Goal: Task Accomplishment & Management: Manage account settings

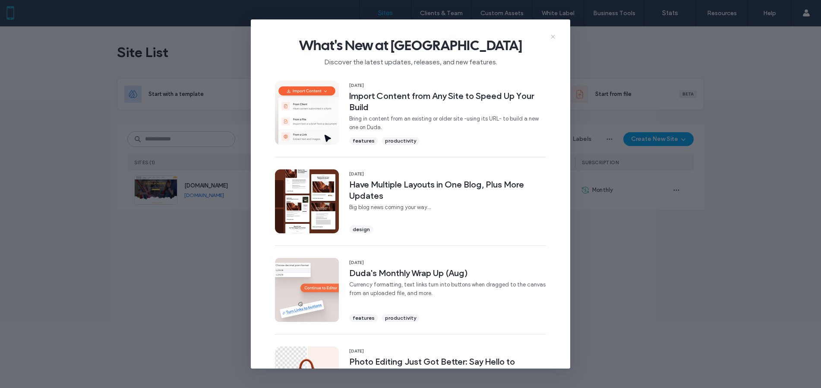
click at [554, 37] on icon at bounding box center [552, 36] width 7 height 7
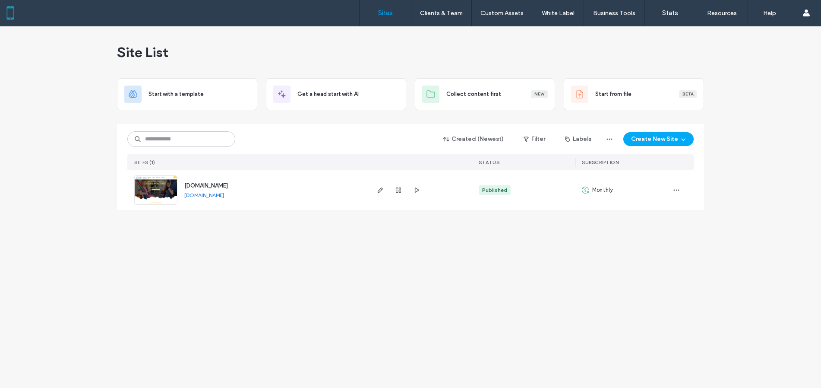
click at [385, 191] on div at bounding box center [398, 190] width 47 height 40
click at [375, 191] on div at bounding box center [420, 190] width 104 height 40
click at [385, 191] on span "button" at bounding box center [380, 190] width 10 height 10
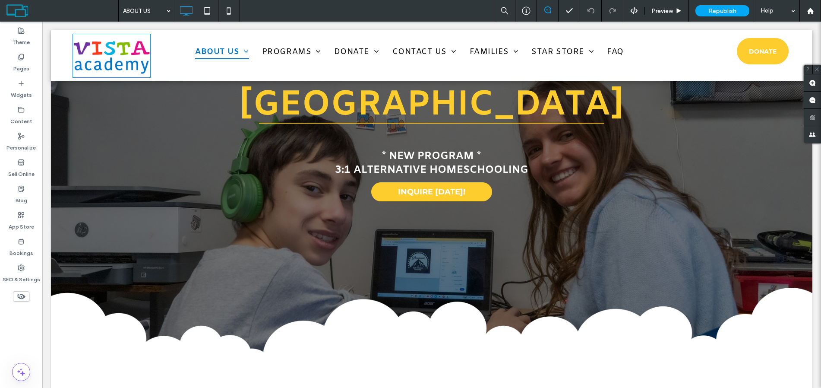
scroll to position [43, 0]
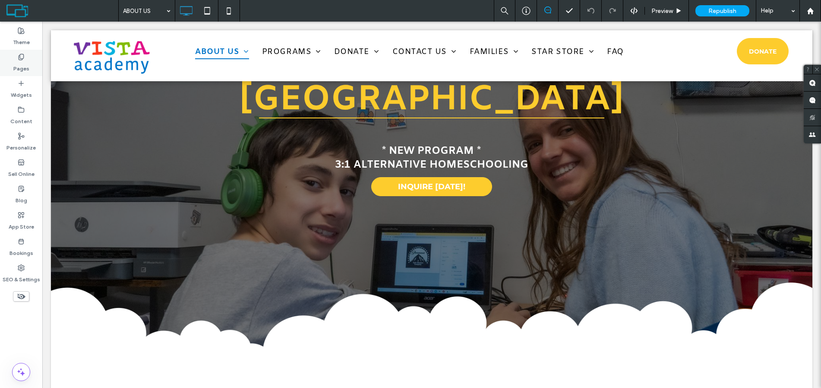
click at [22, 61] on label "Pages" at bounding box center [21, 66] width 16 height 12
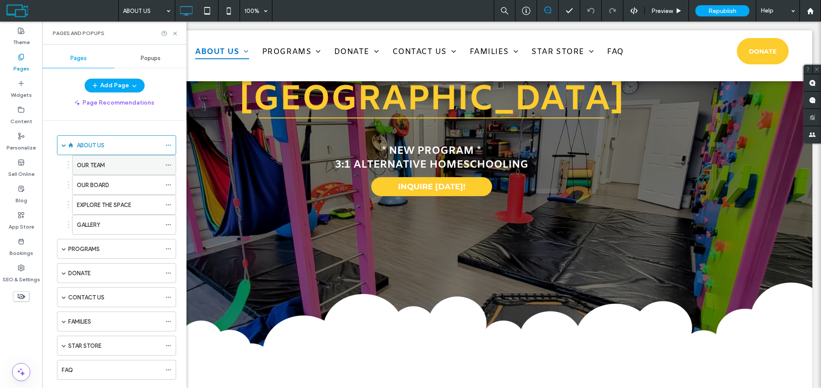
click at [106, 162] on div "OUR TEAM" at bounding box center [119, 165] width 84 height 9
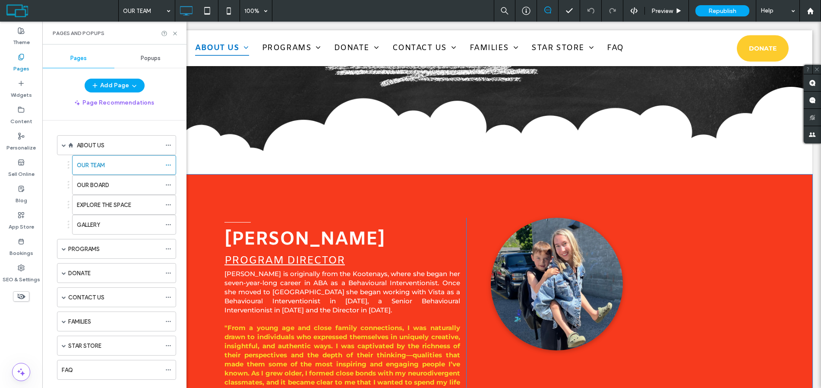
scroll to position [294, 0]
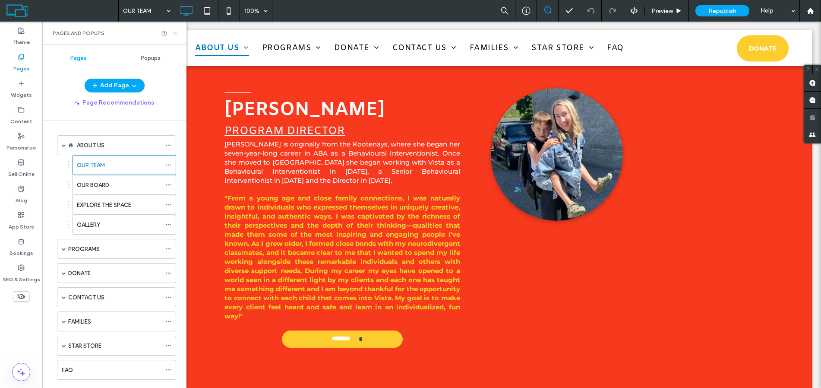
click at [175, 34] on use at bounding box center [174, 33] width 3 height 3
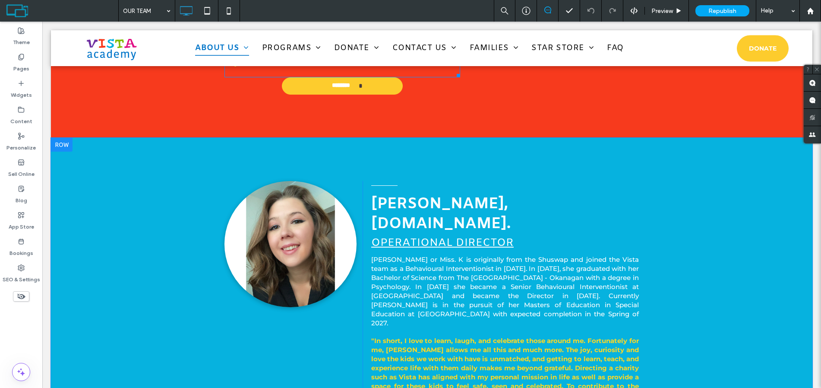
scroll to position [553, 0]
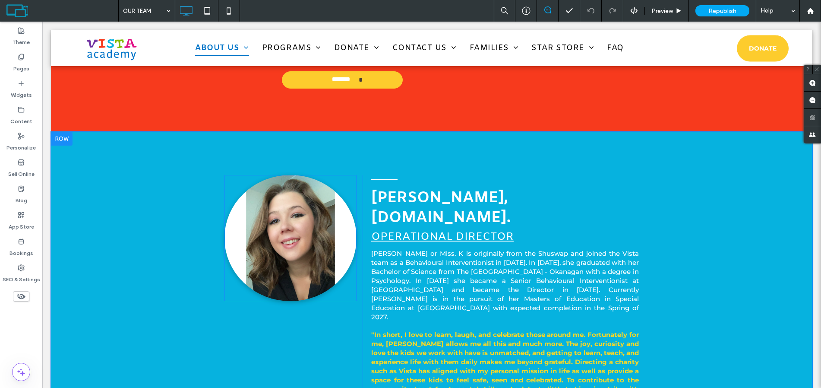
click at [281, 220] on img at bounding box center [290, 238] width 132 height 126
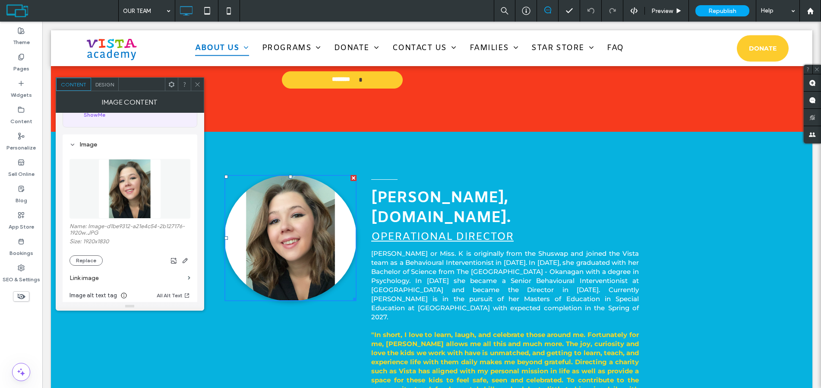
scroll to position [86, 0]
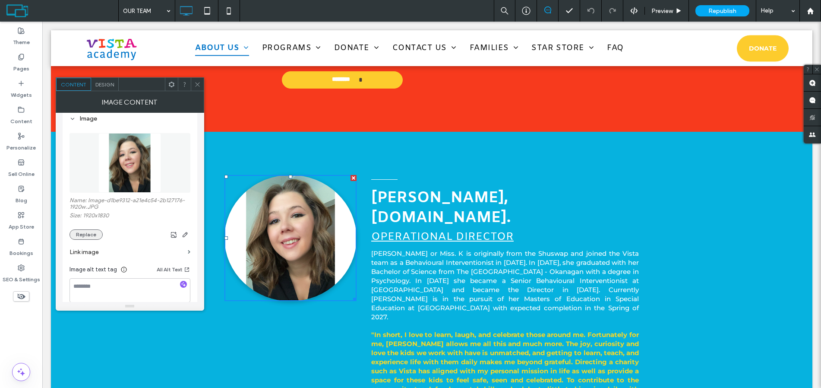
click at [97, 236] on button "Replace" at bounding box center [85, 234] width 33 height 10
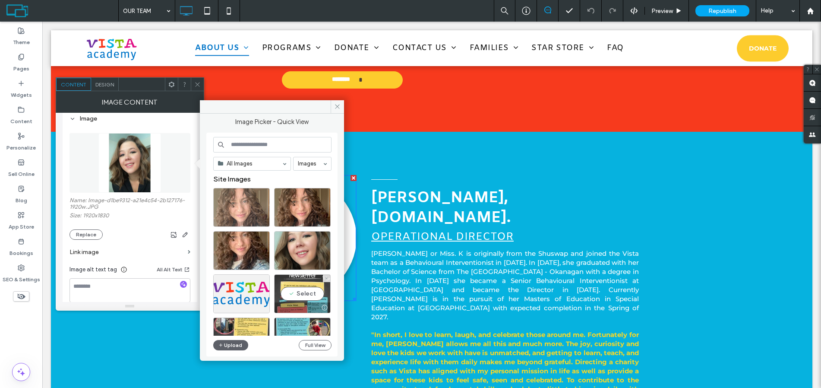
click at [240, 345] on button "Upload" at bounding box center [230, 345] width 35 height 10
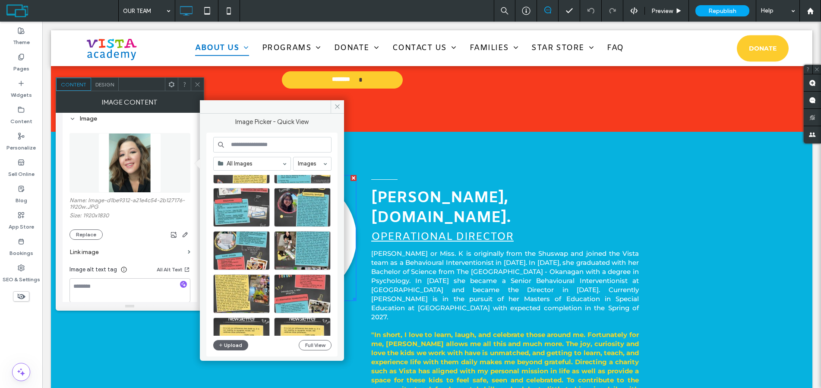
scroll to position [345, 0]
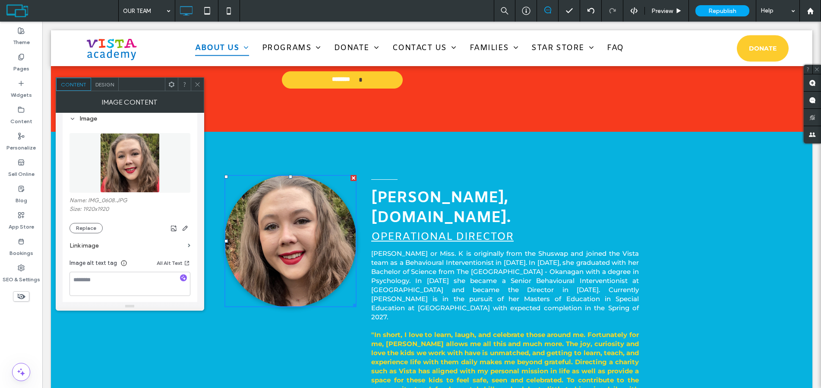
click at [198, 83] on icon at bounding box center [197, 84] width 6 height 6
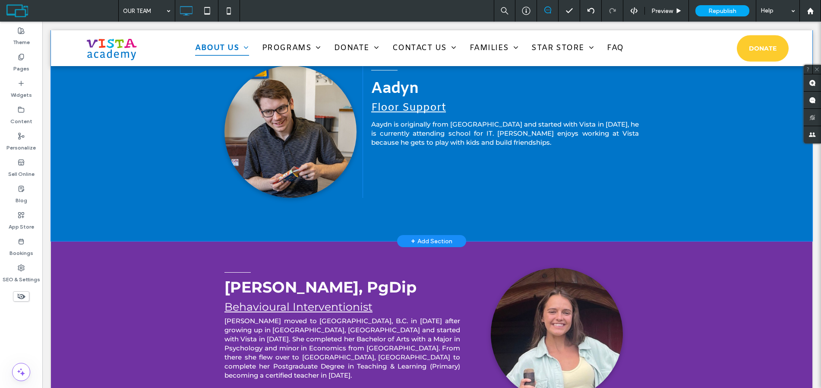
scroll to position [1891, 0]
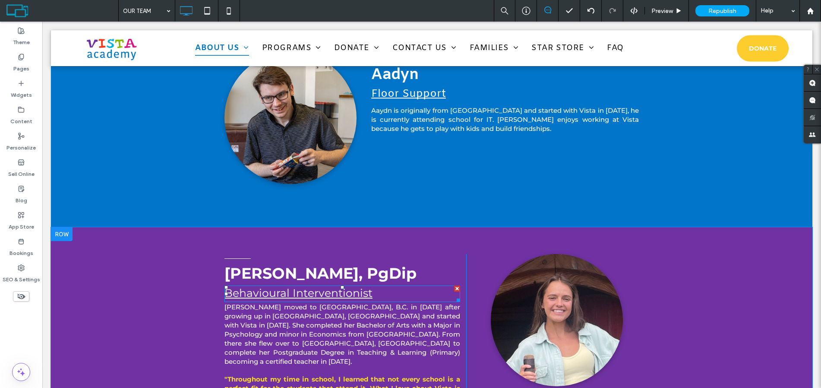
click at [263, 286] on span "Behavioural Interventionist" at bounding box center [298, 292] width 148 height 13
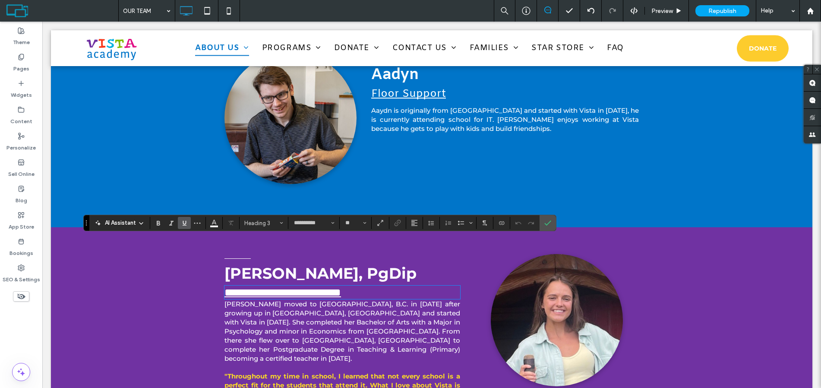
type input "**********"
type input "**"
click at [139, 271] on div "**********" at bounding box center [431, 363] width 761 height 272
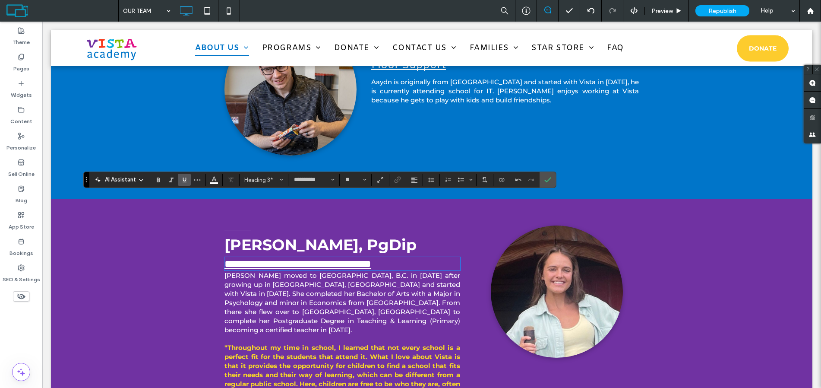
scroll to position [1934, 0]
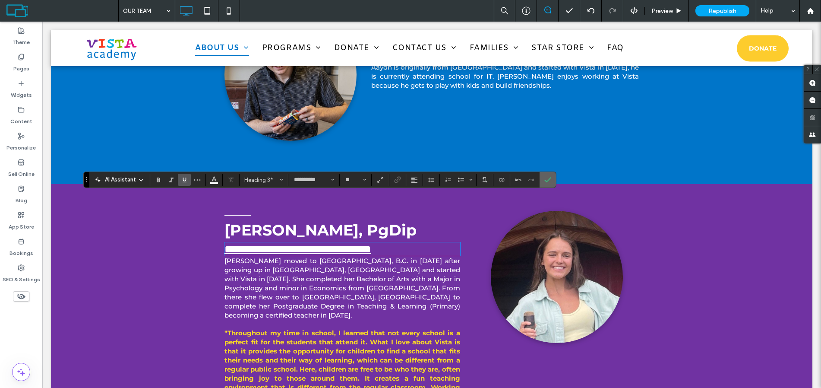
drag, startPoint x: 548, startPoint y: 176, endPoint x: 504, endPoint y: 156, distance: 48.5
click at [548, 176] on icon "Confirm" at bounding box center [547, 179] width 7 height 7
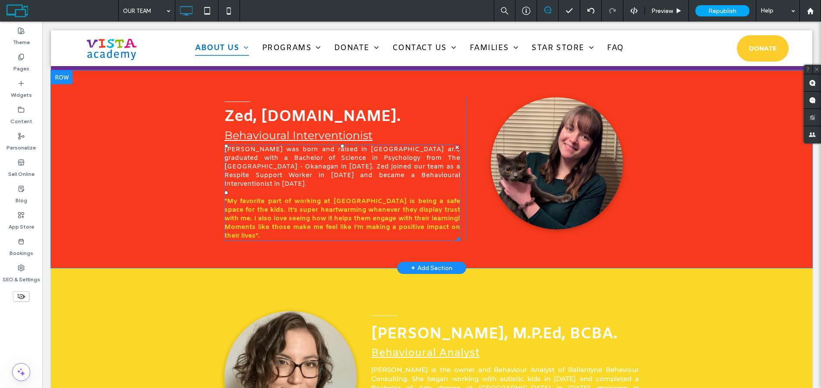
scroll to position [2236, 0]
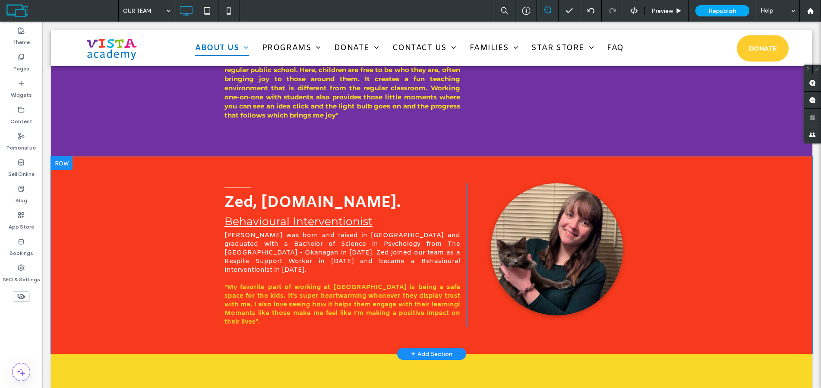
click at [59, 156] on div at bounding box center [62, 163] width 22 height 14
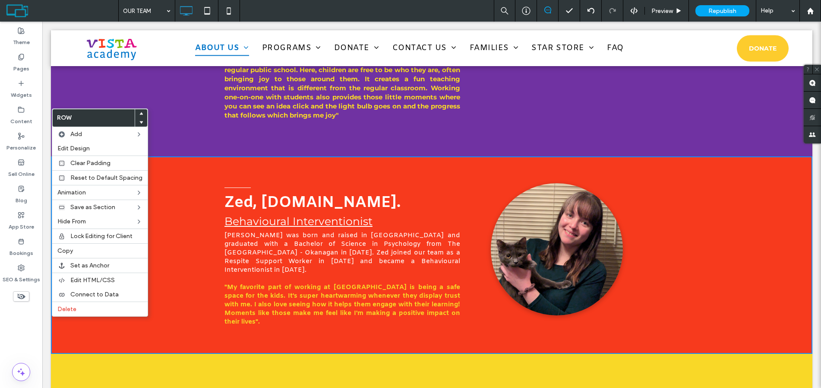
click at [139, 113] on use at bounding box center [141, 113] width 4 height 3
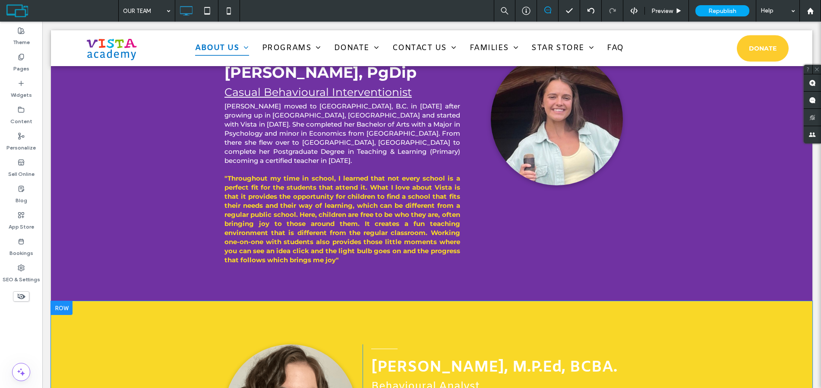
scroll to position [2338, 0]
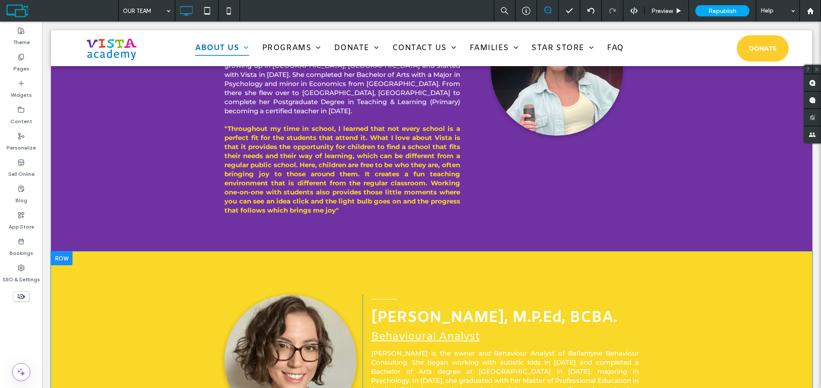
click at [61, 251] on div at bounding box center [62, 258] width 22 height 14
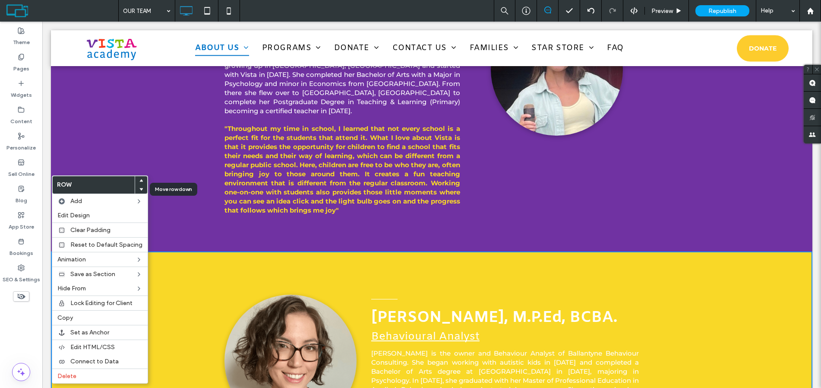
click at [136, 188] on div at bounding box center [141, 189] width 12 height 9
click at [139, 186] on span at bounding box center [140, 189] width 3 height 9
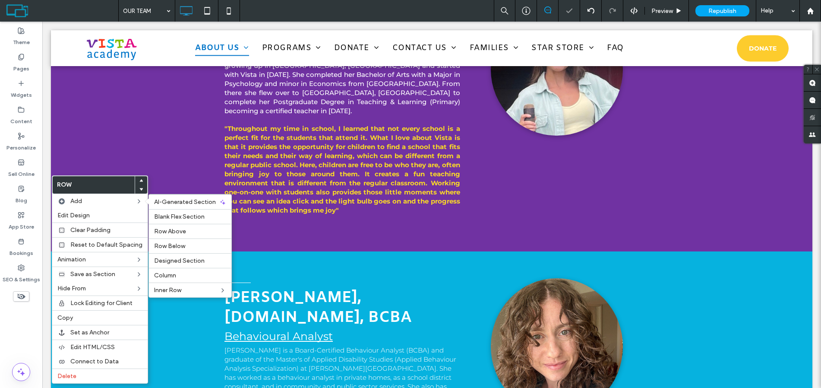
click at [267, 288] on strong "[PERSON_NAME], [DOMAIN_NAME], BCBA" at bounding box center [317, 308] width 187 height 40
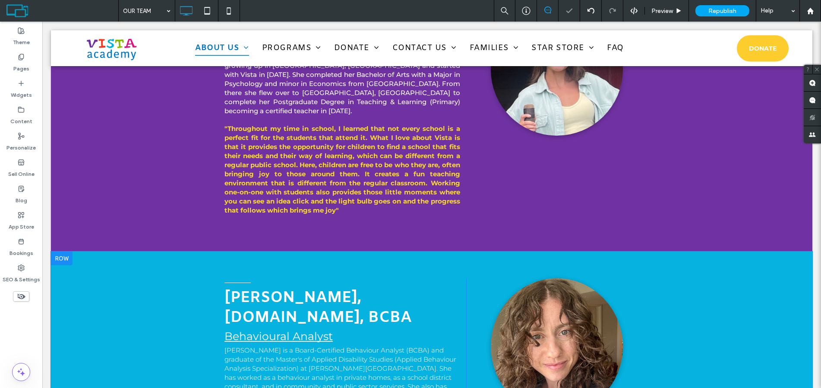
click at [67, 251] on div at bounding box center [62, 258] width 22 height 14
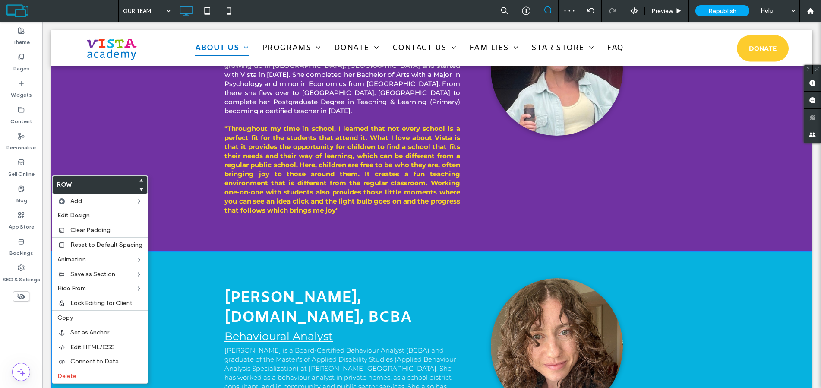
click at [139, 180] on icon at bounding box center [140, 180] width 3 height 3
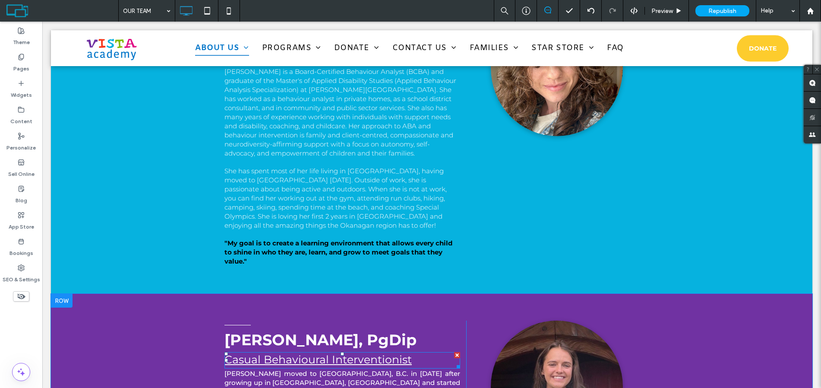
scroll to position [2328, 0]
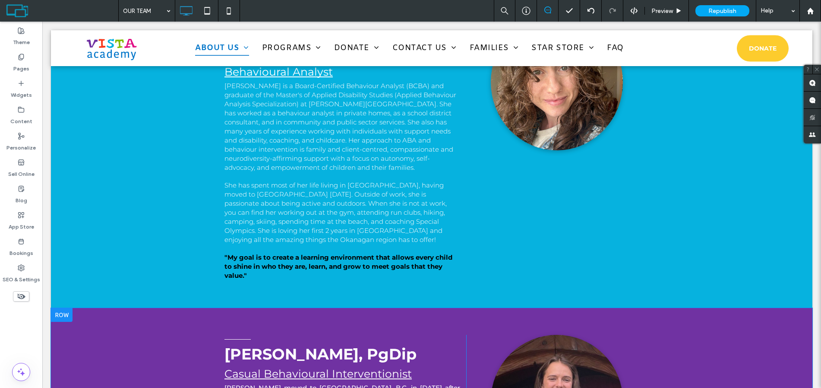
click at [60, 308] on div at bounding box center [62, 315] width 22 height 14
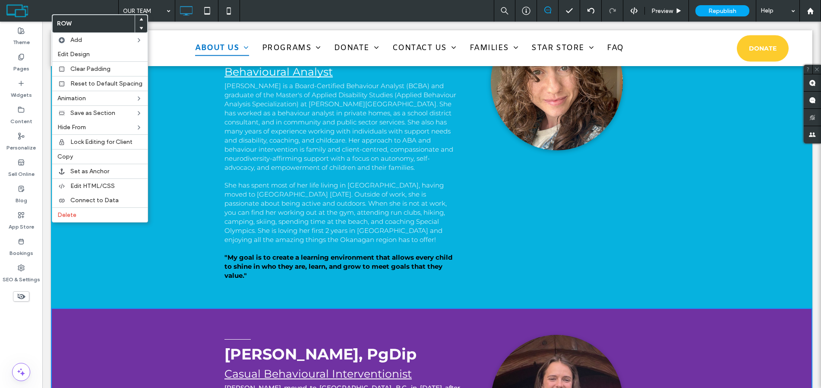
click at [139, 17] on span at bounding box center [140, 19] width 3 height 9
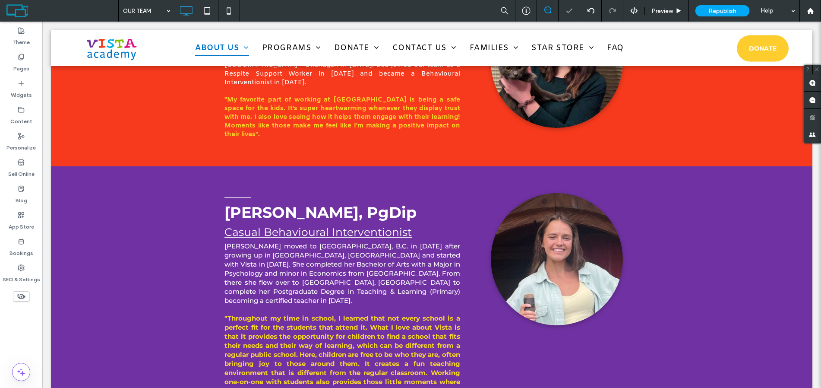
scroll to position [2128, 0]
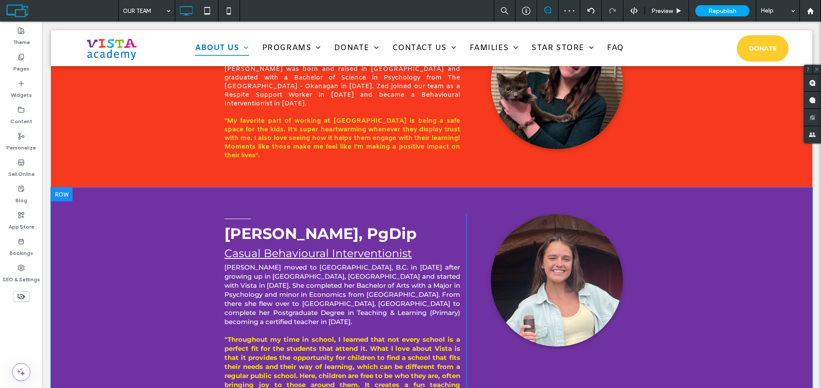
click at [66, 187] on div at bounding box center [62, 194] width 22 height 14
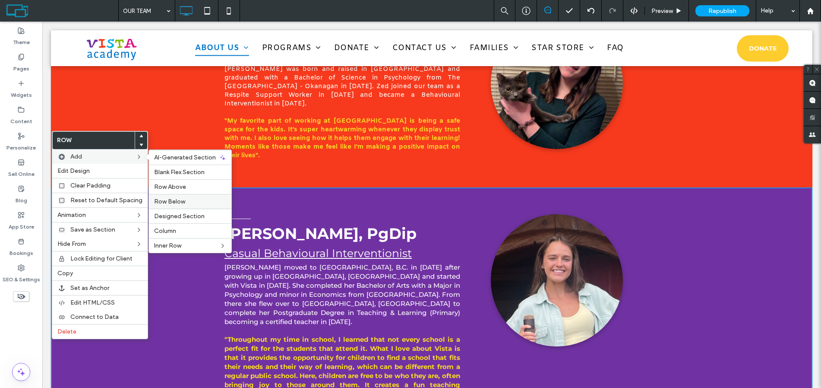
click at [182, 202] on label "Row Below" at bounding box center [190, 201] width 72 height 7
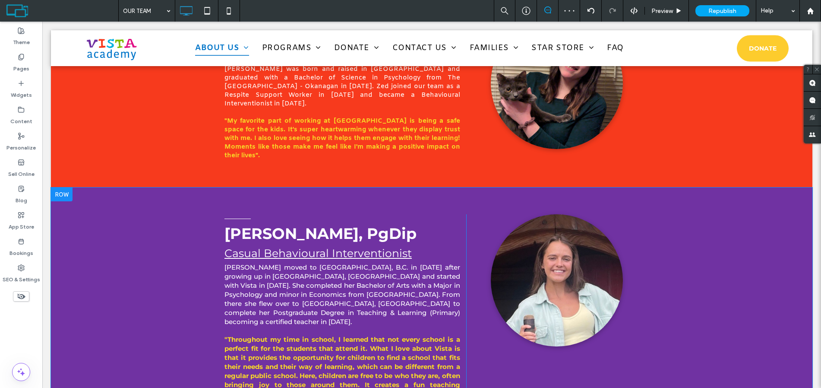
click at [66, 187] on div at bounding box center [62, 194] width 22 height 14
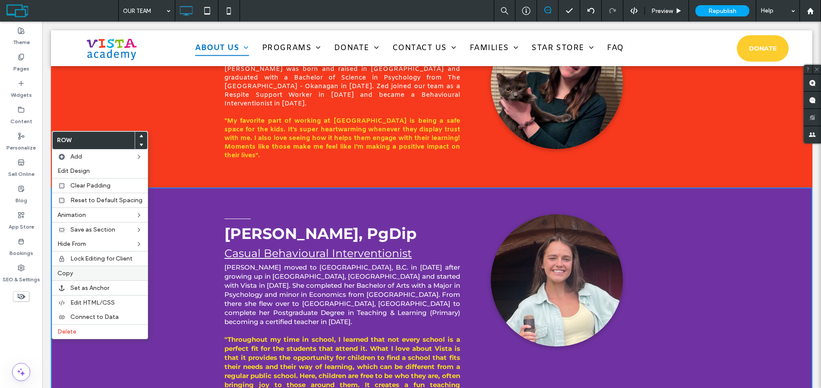
click at [108, 275] on label "Copy" at bounding box center [99, 272] width 85 height 7
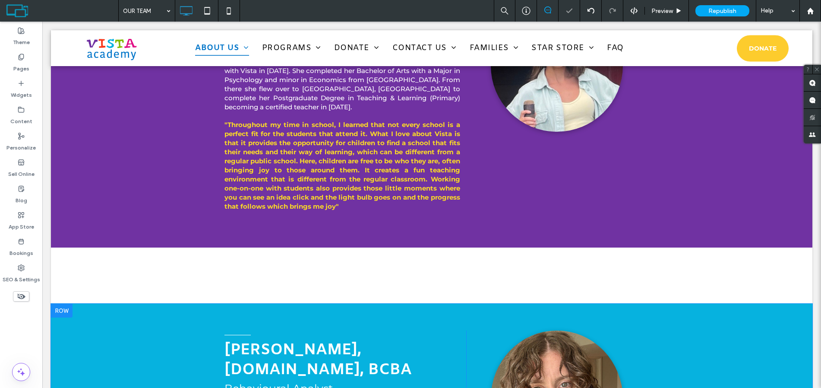
scroll to position [2343, 0]
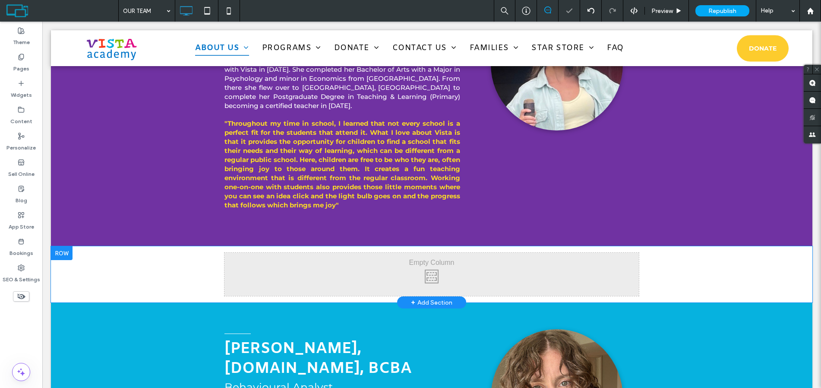
click at [63, 246] on div at bounding box center [62, 253] width 22 height 14
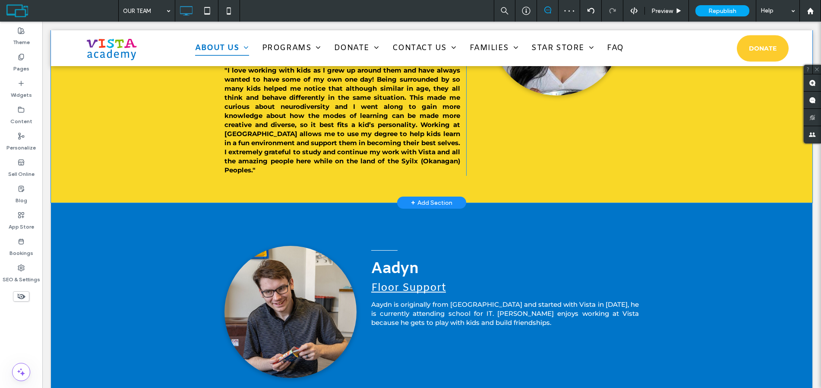
scroll to position [1696, 0]
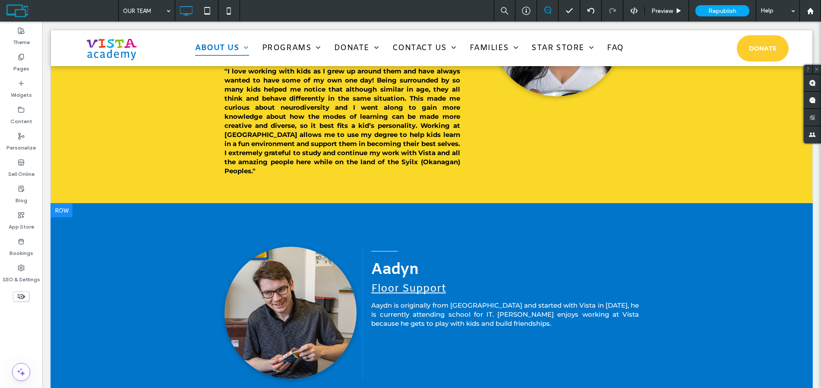
click at [57, 203] on div at bounding box center [62, 210] width 22 height 14
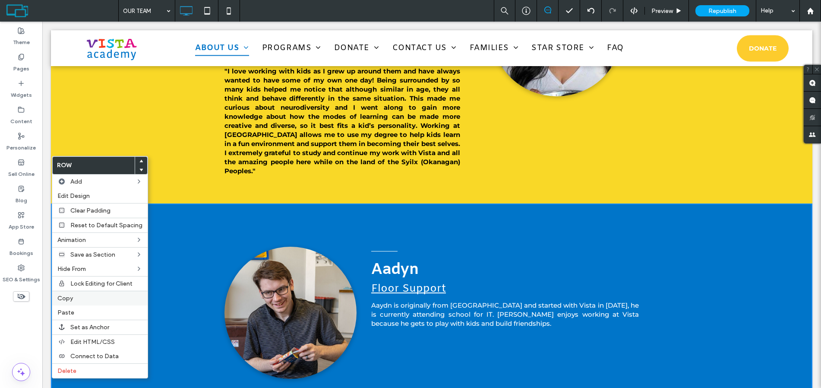
click at [100, 296] on label "Copy" at bounding box center [99, 297] width 85 height 7
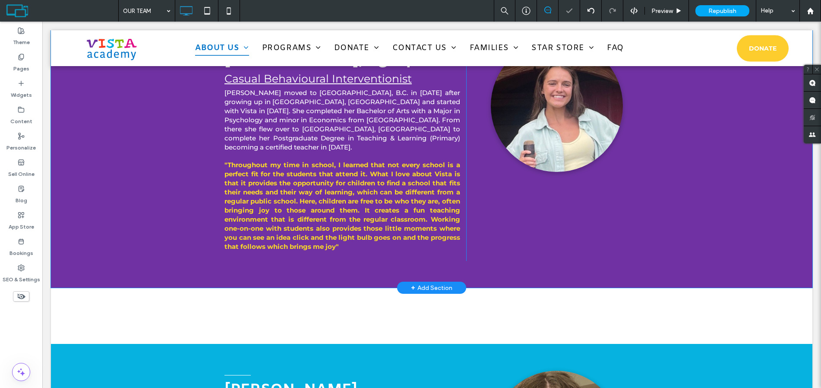
scroll to position [2343, 0]
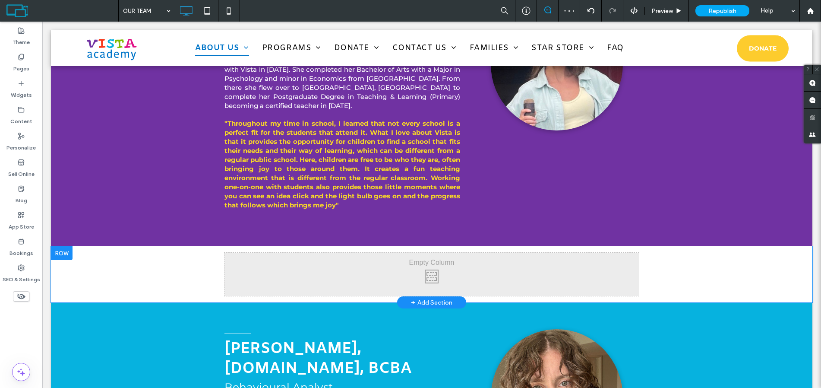
click at [66, 246] on div at bounding box center [62, 253] width 22 height 14
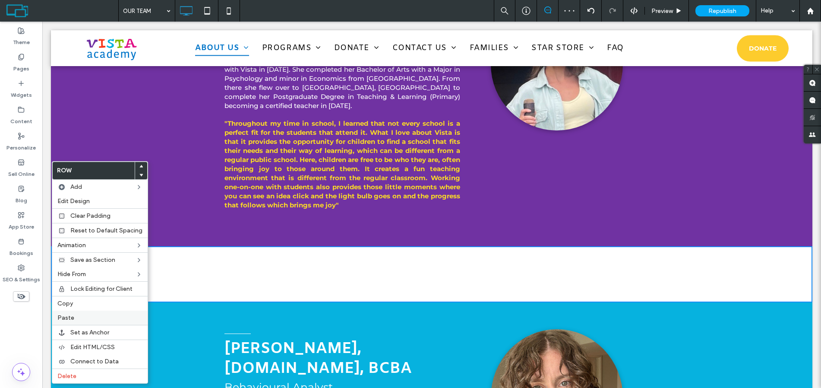
click at [86, 316] on label "Paste" at bounding box center [99, 317] width 85 height 7
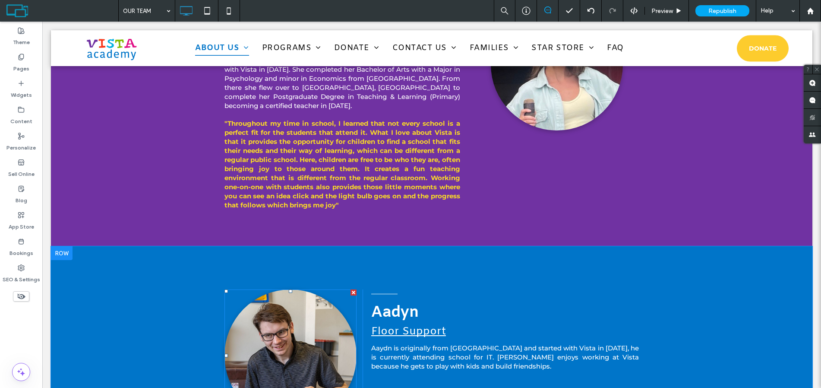
click at [274, 289] on img at bounding box center [290, 355] width 132 height 132
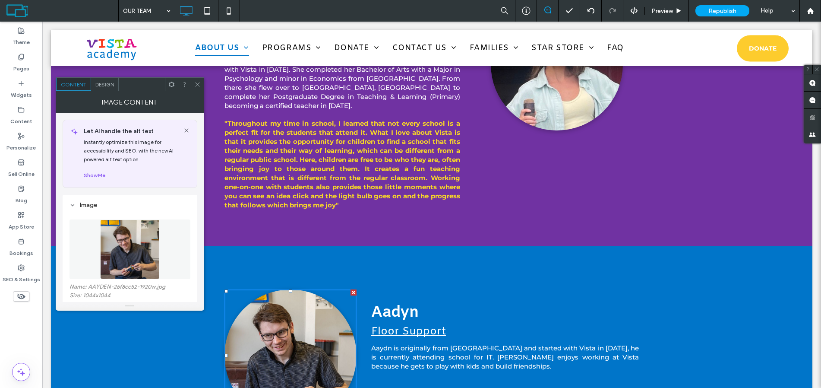
drag, startPoint x: 352, startPoint y: 234, endPoint x: 409, endPoint y: 267, distance: 66.0
click at [352, 289] on div at bounding box center [353, 292] width 6 height 6
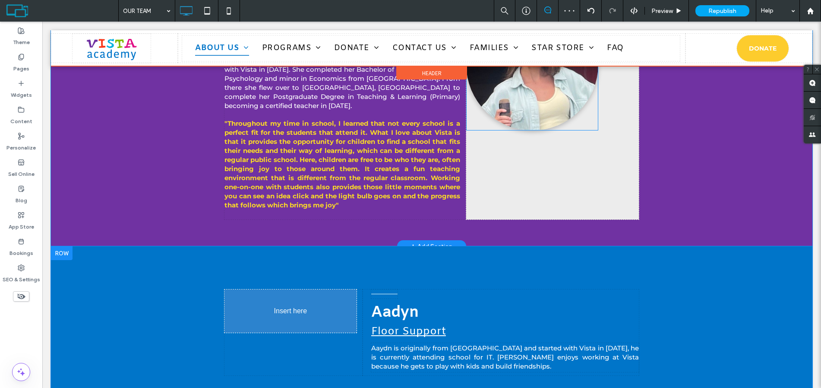
drag, startPoint x: 556, startPoint y: 184, endPoint x: 322, endPoint y: 283, distance: 254.2
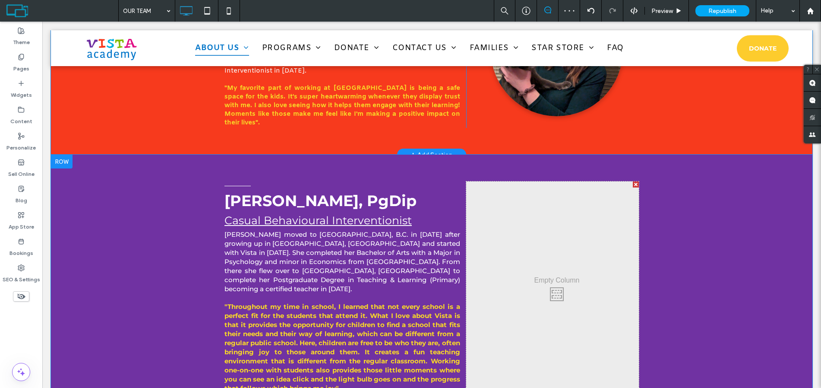
scroll to position [2128, 0]
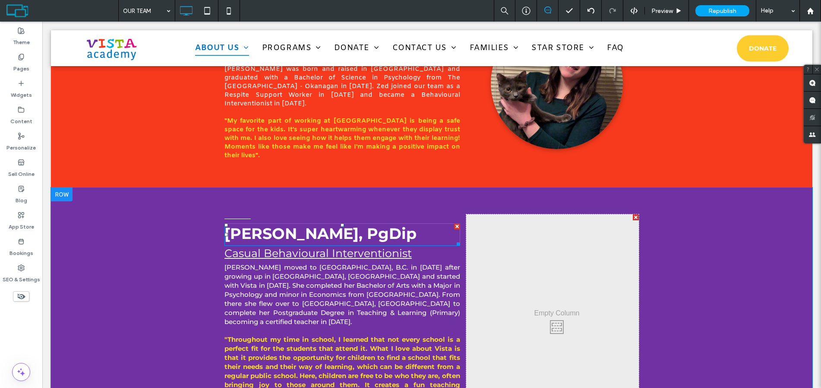
click at [294, 223] on div "[PERSON_NAME], PgDip" at bounding box center [342, 234] width 236 height 22
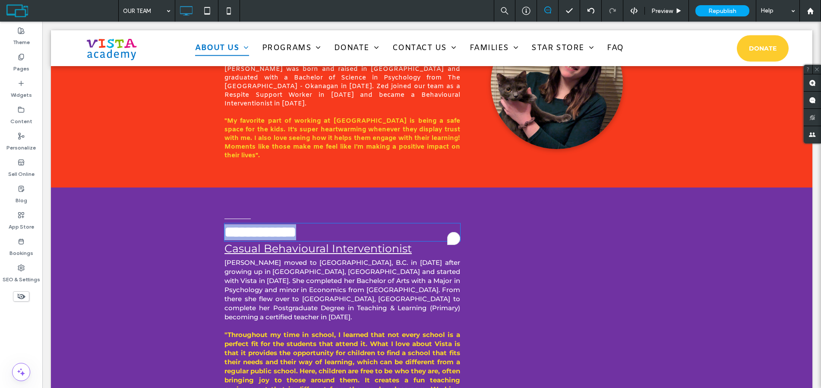
click at [294, 224] on strong "**********" at bounding box center [260, 231] width 72 height 15
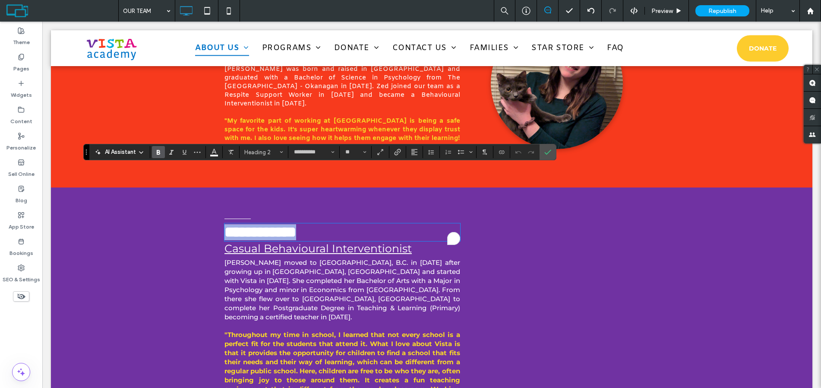
type input "**********"
type input "**"
click at [294, 224] on strong "**********" at bounding box center [260, 231] width 72 height 15
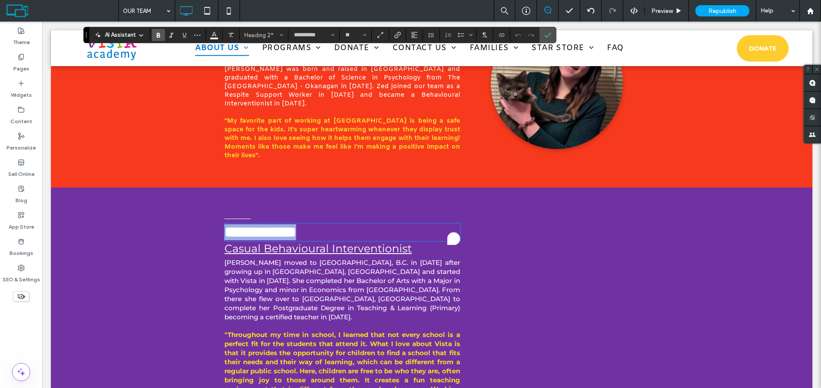
scroll to position [2387, 0]
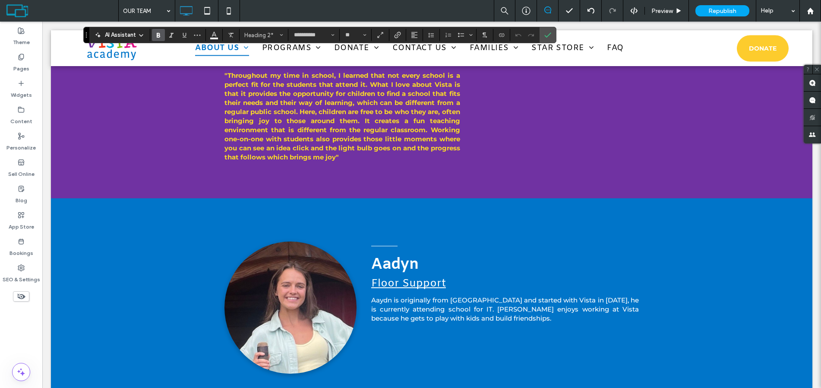
click at [402, 255] on span "Aadyn" at bounding box center [394, 265] width 47 height 20
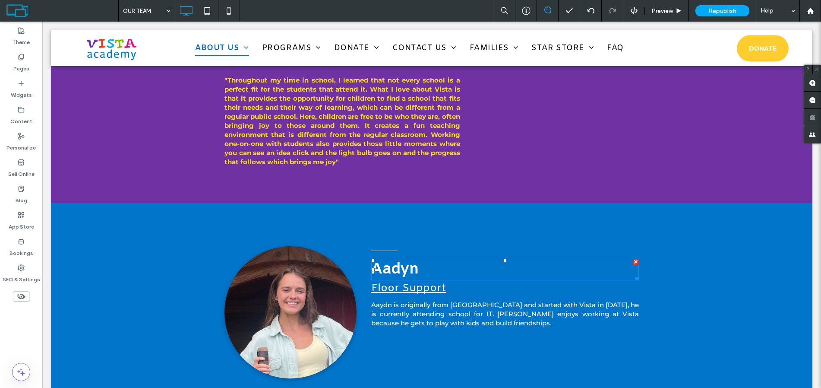
click at [395, 259] on span "Aadyn" at bounding box center [394, 269] width 47 height 20
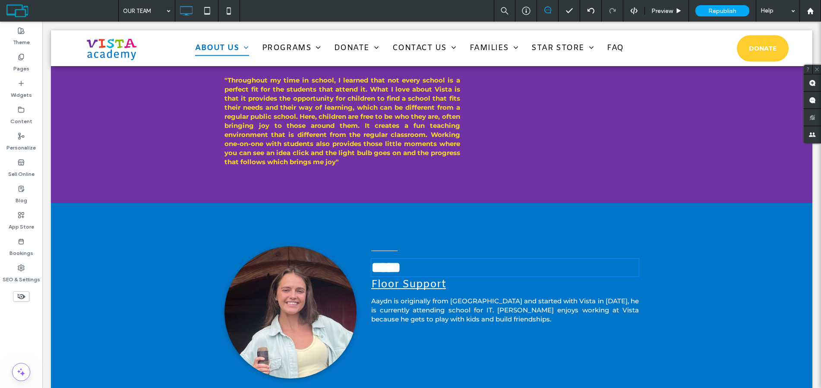
type input "*****"
type input "**"
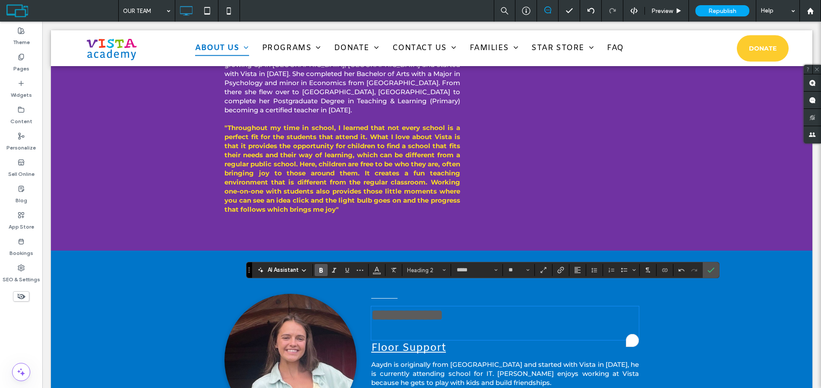
scroll to position [2300, 0]
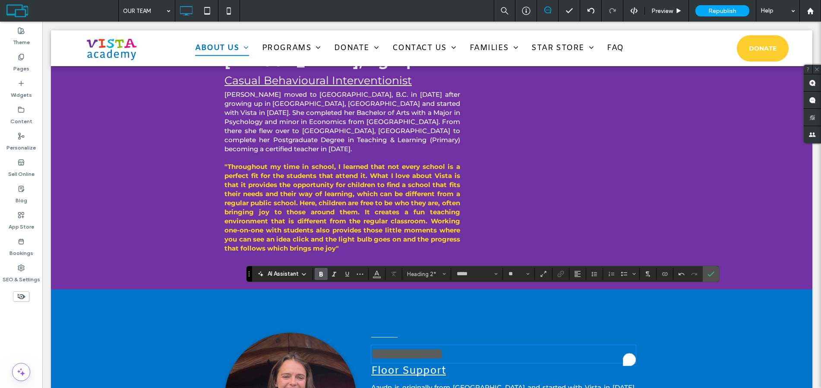
click at [414, 346] on strong "**********" at bounding box center [407, 353] width 72 height 15
click at [413, 346] on strong "**********" at bounding box center [407, 353] width 72 height 15
click at [412, 346] on strong "**********" at bounding box center [407, 353] width 72 height 15
click at [400, 346] on strong "**********" at bounding box center [407, 353] width 72 height 15
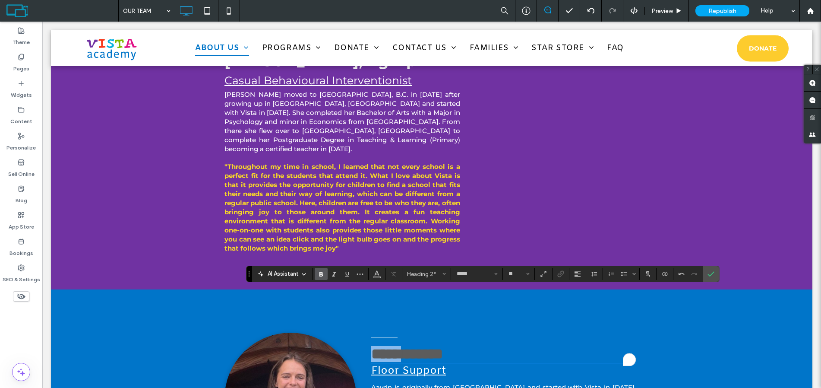
click at [400, 346] on strong "**********" at bounding box center [407, 353] width 72 height 15
click at [376, 274] on use "Color" at bounding box center [377, 273] width 5 height 5
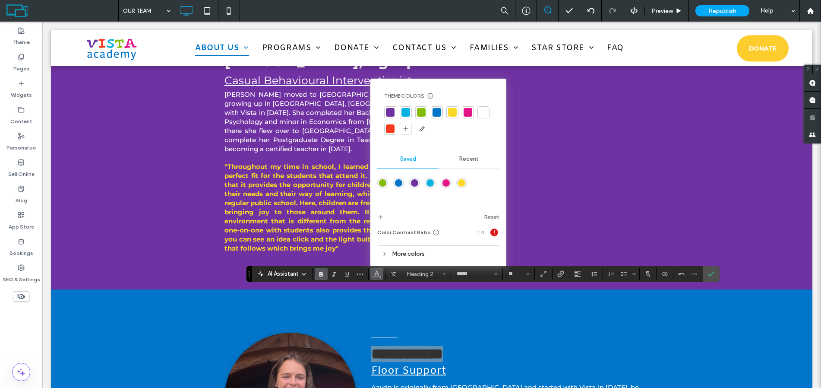
click at [486, 116] on div at bounding box center [483, 112] width 9 height 9
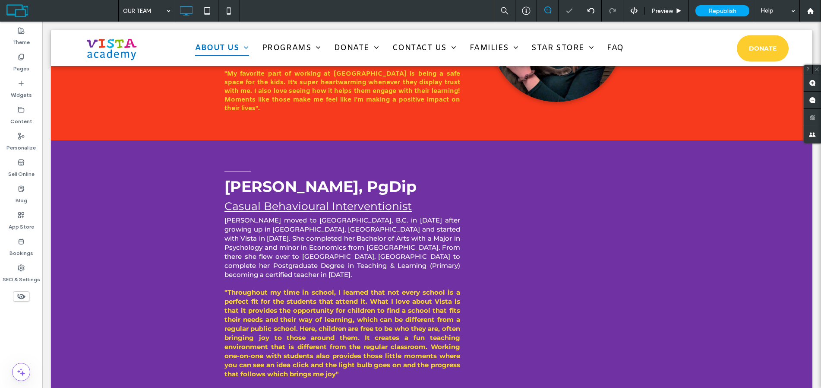
scroll to position [2171, 0]
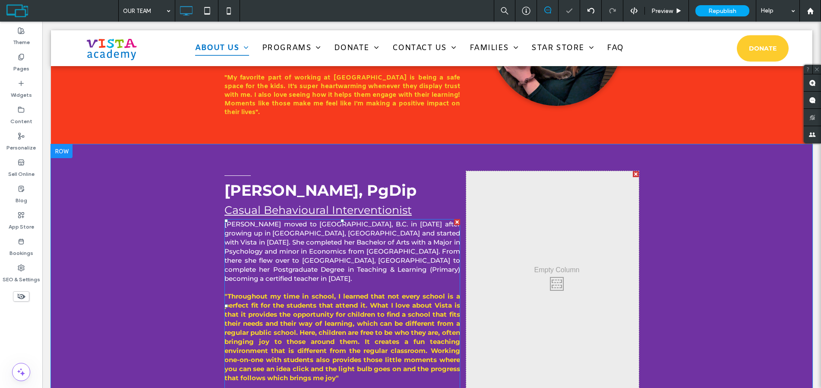
click at [287, 220] on span "[PERSON_NAME] moved to [GEOGRAPHIC_DATA], B.C. in [DATE] after growing up in [G…" at bounding box center [342, 251] width 236 height 63
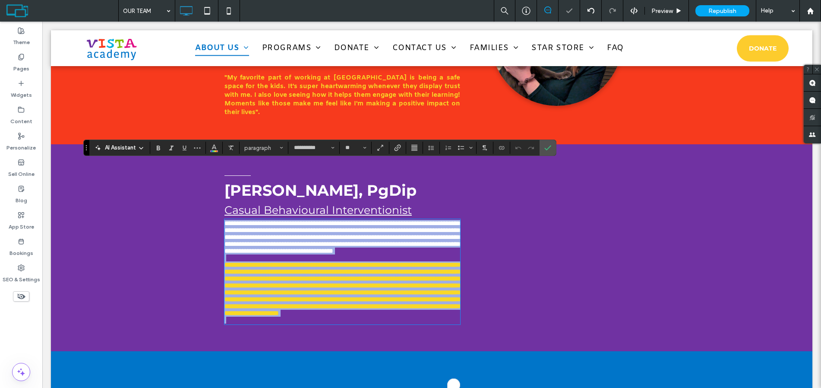
type input "**********"
type input "**"
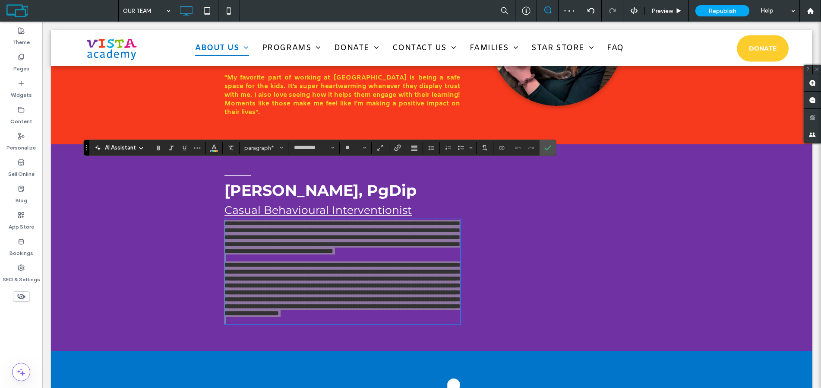
click at [288, 152] on section "**********" at bounding box center [313, 148] width 51 height 12
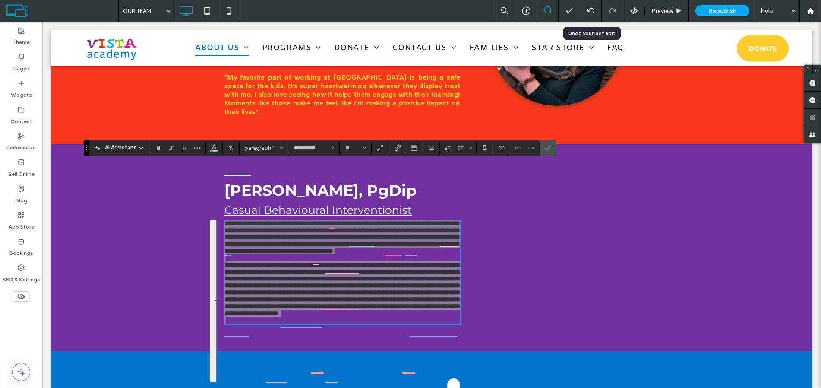
click at [583, 12] on div at bounding box center [590, 10] width 21 height 7
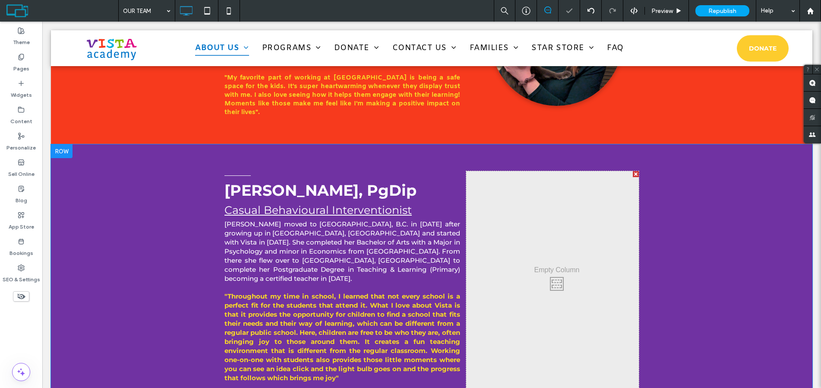
click at [349, 272] on div at bounding box center [410, 194] width 821 height 388
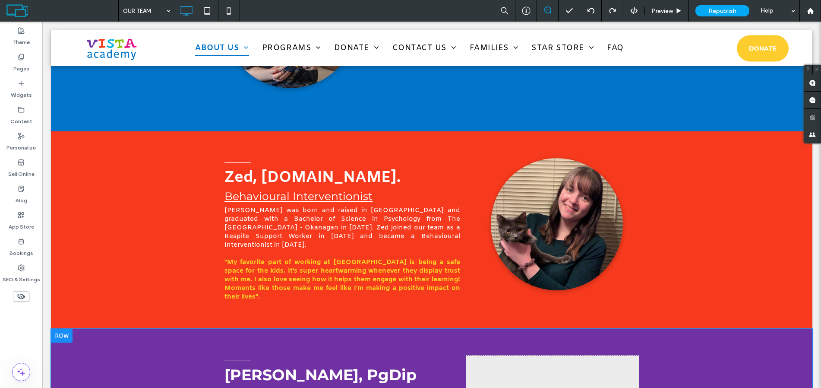
scroll to position [1986, 0]
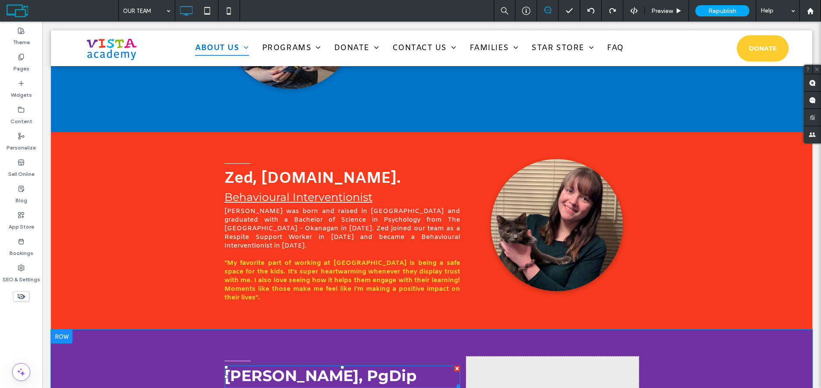
click at [279, 366] on span "[PERSON_NAME], PgDip" at bounding box center [320, 375] width 192 height 19
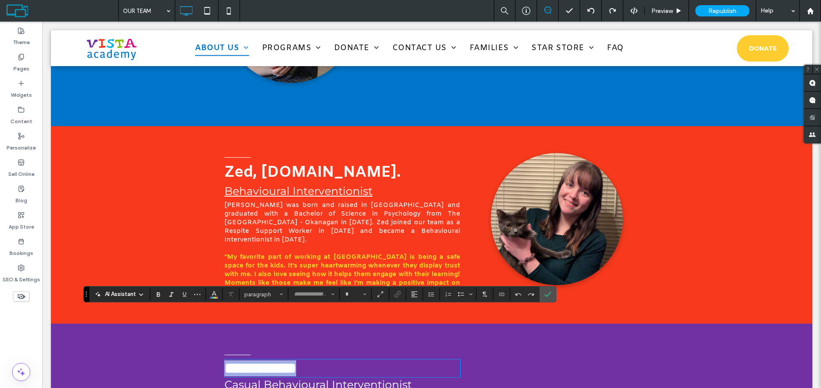
type input "**********"
type input "**"
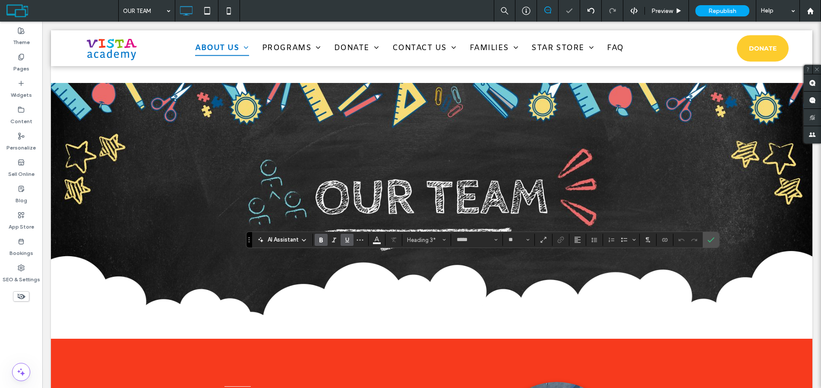
click at [325, 237] on icon "Bold" at bounding box center [321, 239] width 7 height 7
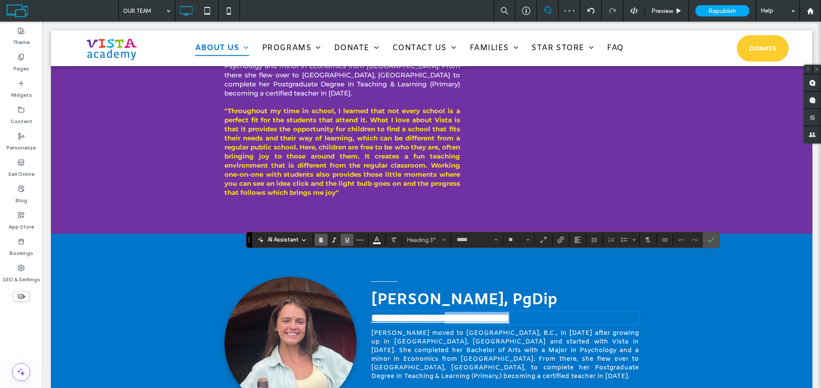
click at [501, 312] on strong "**********" at bounding box center [440, 317] width 138 height 11
click at [318, 243] on icon "Bold" at bounding box center [321, 239] width 7 height 7
click at [444, 328] on span "[PERSON_NAME] moved to [GEOGRAPHIC_DATA], B.C., in [DATE] after growing up in […" at bounding box center [505, 354] width 268 height 52
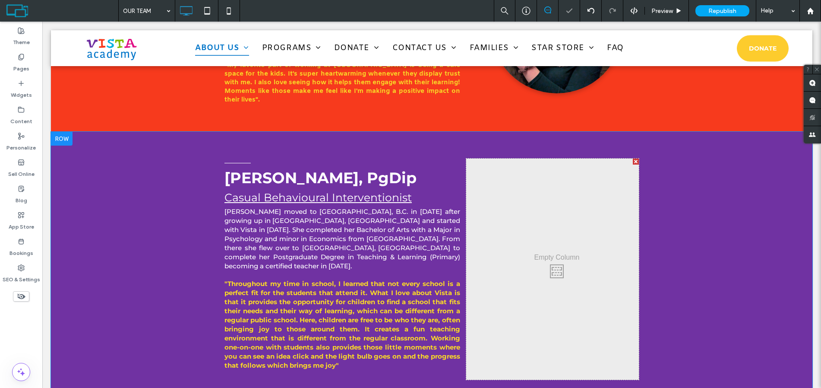
scroll to position [2140, 0]
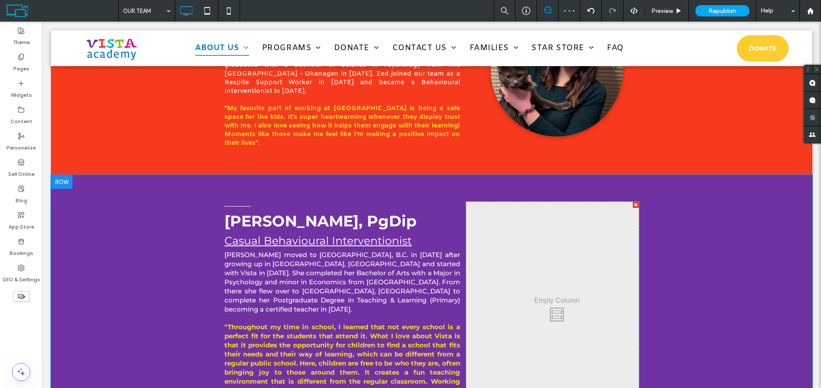
click at [70, 175] on div at bounding box center [62, 182] width 22 height 14
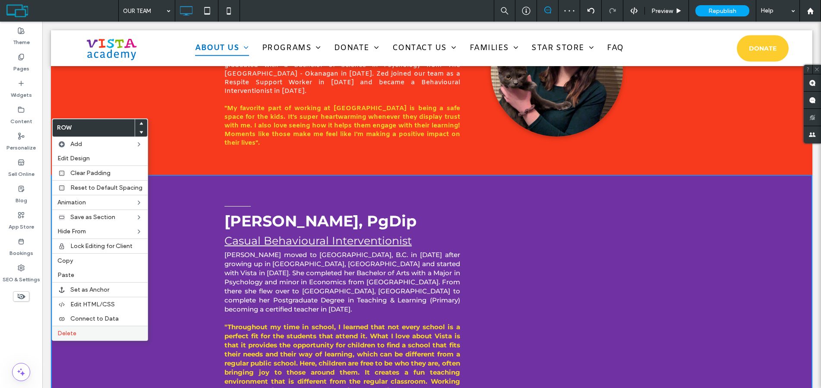
click at [77, 331] on label "Delete" at bounding box center [99, 332] width 85 height 7
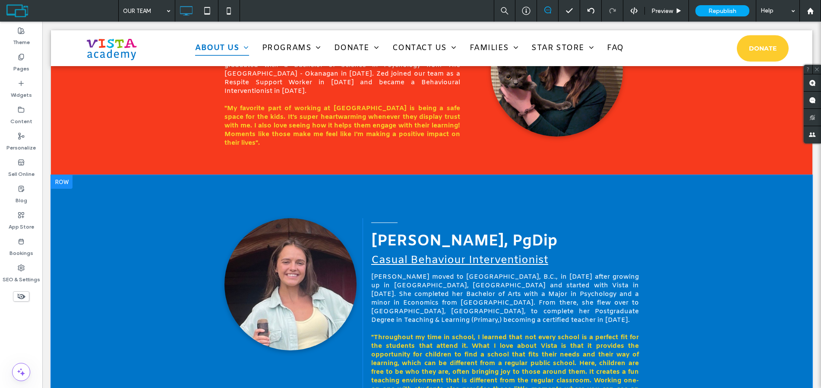
click at [56, 175] on div at bounding box center [62, 182] width 22 height 14
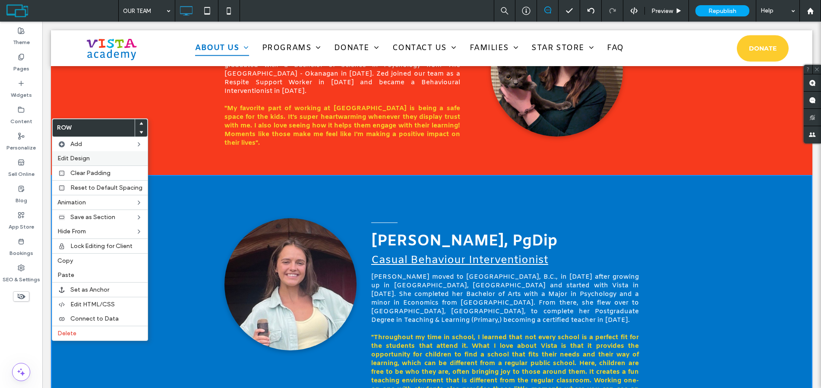
click at [104, 158] on label "Edit Design" at bounding box center [99, 158] width 85 height 7
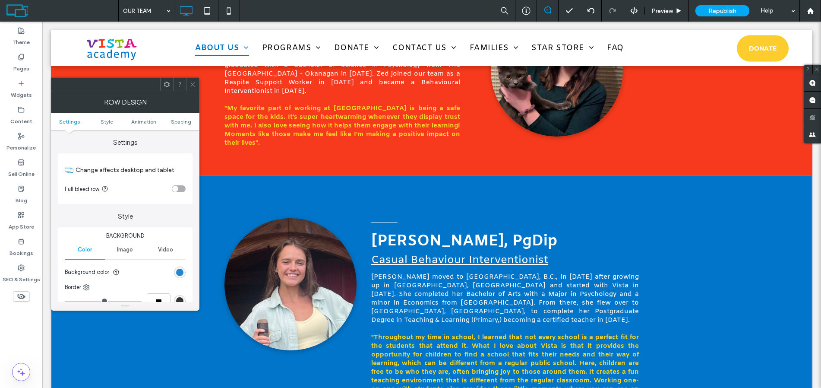
click at [180, 273] on div "rgb(0, 117, 201)" at bounding box center [179, 271] width 7 height 7
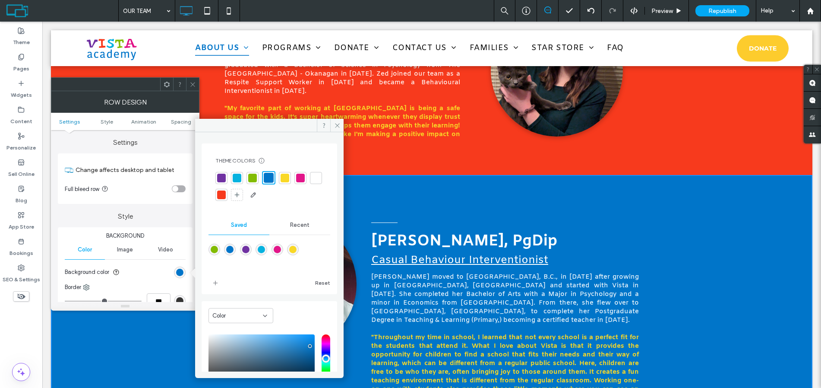
click at [223, 180] on div at bounding box center [221, 178] width 9 height 9
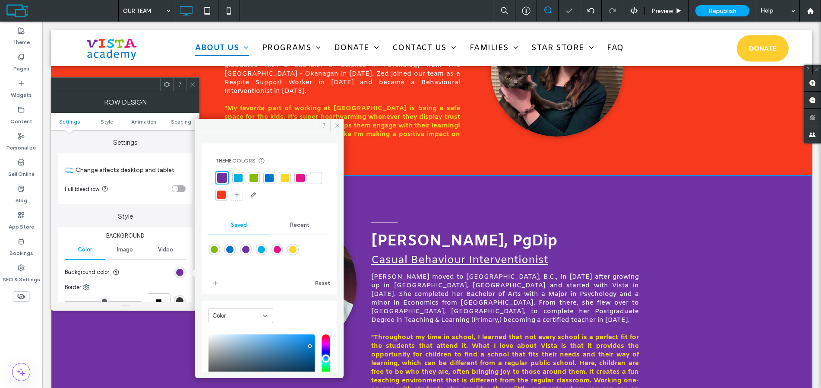
click at [343, 123] on span at bounding box center [336, 125] width 13 height 13
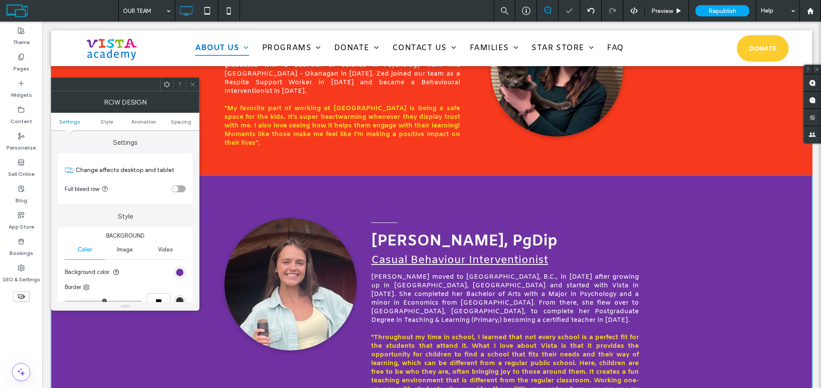
click at [189, 81] on div at bounding box center [192, 84] width 13 height 13
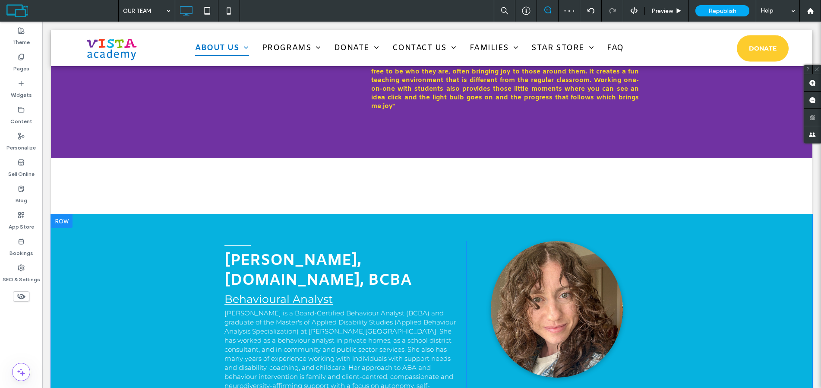
scroll to position [2442, 0]
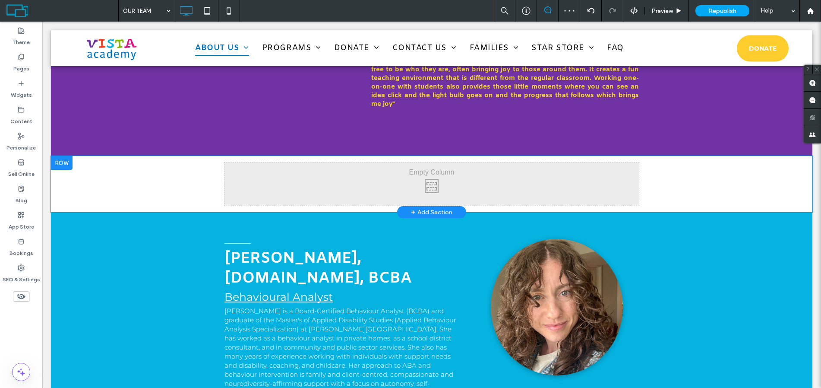
click at [64, 156] on div at bounding box center [62, 163] width 22 height 14
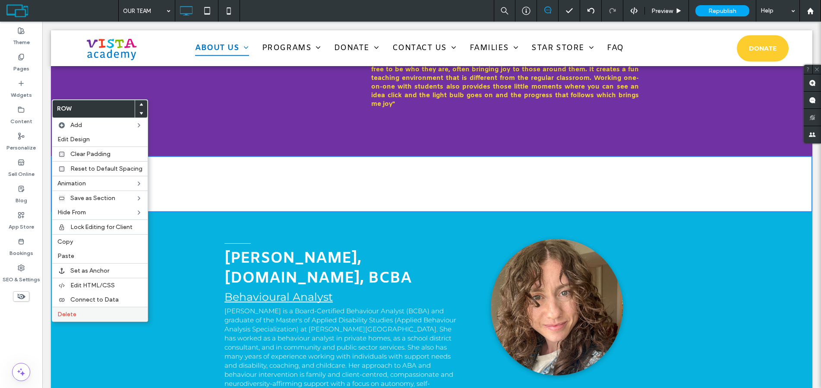
click at [87, 315] on label "Delete" at bounding box center [99, 313] width 85 height 7
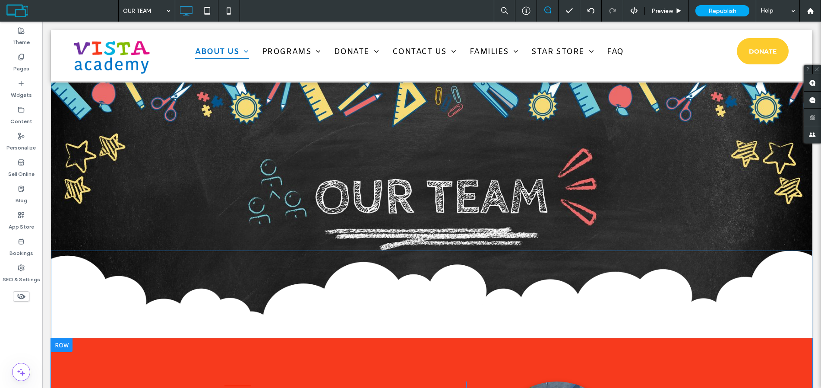
scroll to position [0, 0]
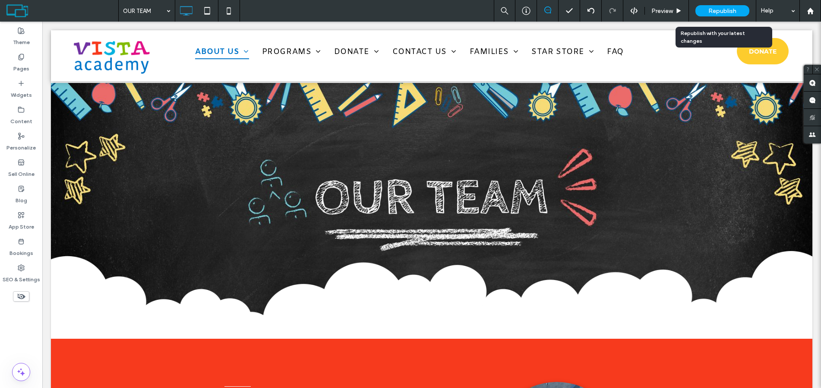
click at [713, 12] on span "Republish" at bounding box center [722, 10] width 28 height 7
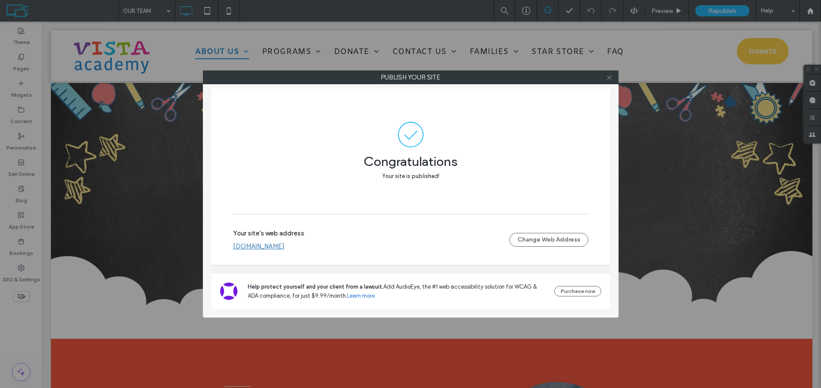
click at [610, 79] on icon at bounding box center [609, 77] width 6 height 6
